Goal: Check status: Check status

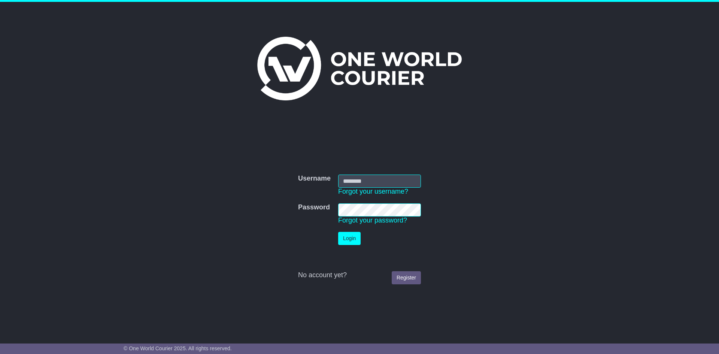
type input "**********"
click at [356, 238] on button "Login" at bounding box center [349, 238] width 22 height 13
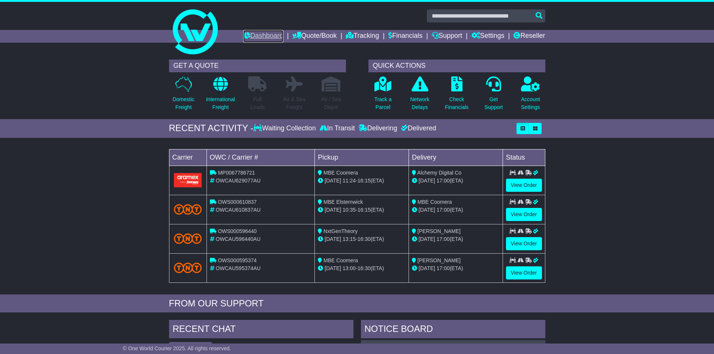
click at [261, 35] on link "Dashboard" at bounding box center [263, 36] width 40 height 13
click at [388, 99] on p "Track a Parcel" at bounding box center [382, 104] width 17 height 16
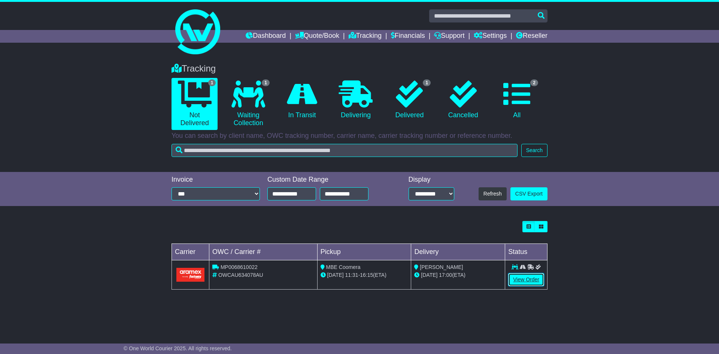
click at [518, 282] on link "View Order" at bounding box center [526, 279] width 36 height 13
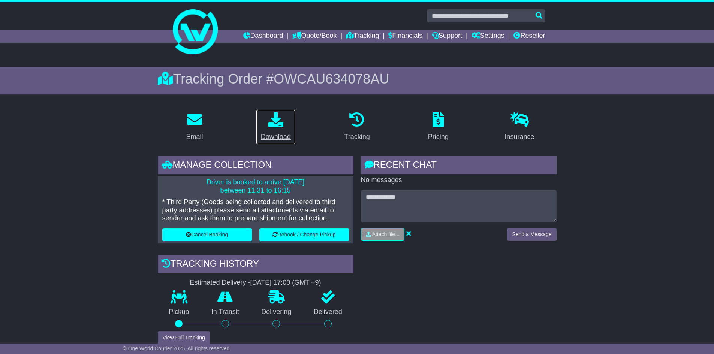
click at [283, 123] on p at bounding box center [276, 120] width 30 height 16
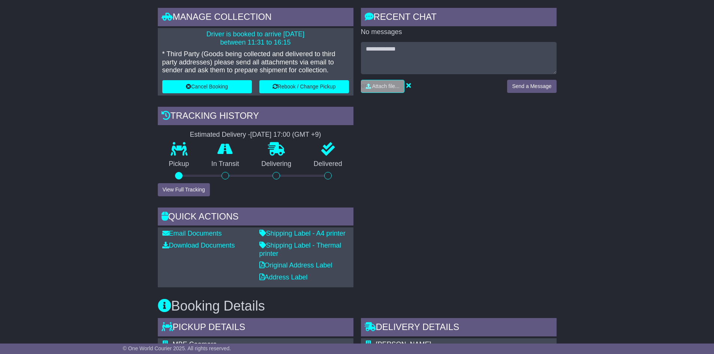
scroll to position [150, 0]
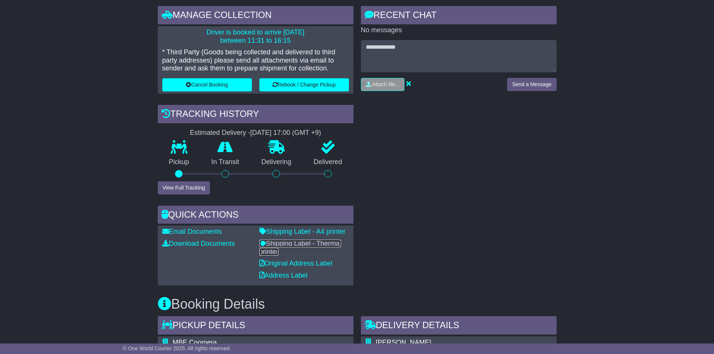
click at [296, 242] on link "Shipping Label - Thermal printer" at bounding box center [300, 248] width 82 height 16
